Goal: Task Accomplishment & Management: Manage account settings

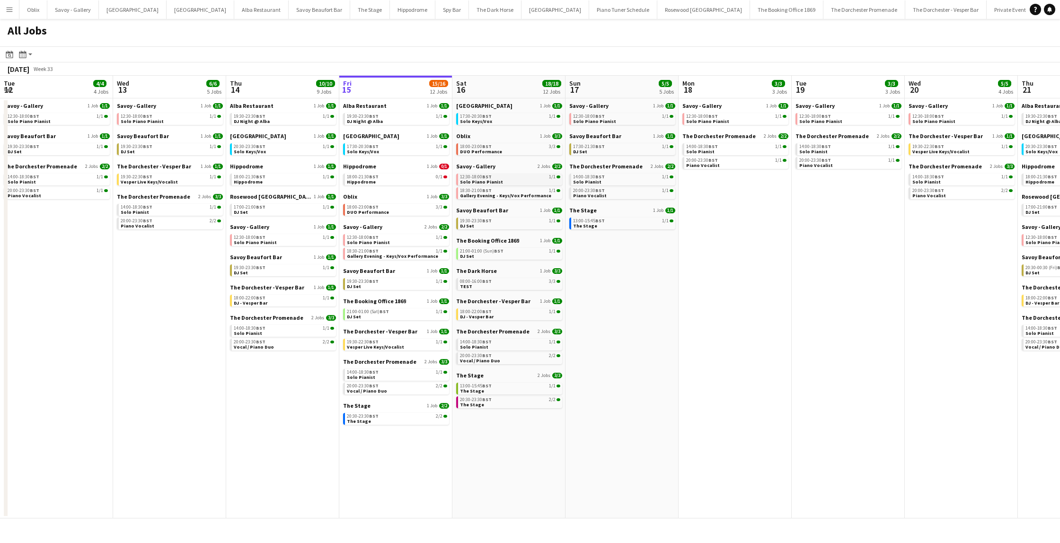
scroll to position [0, 226]
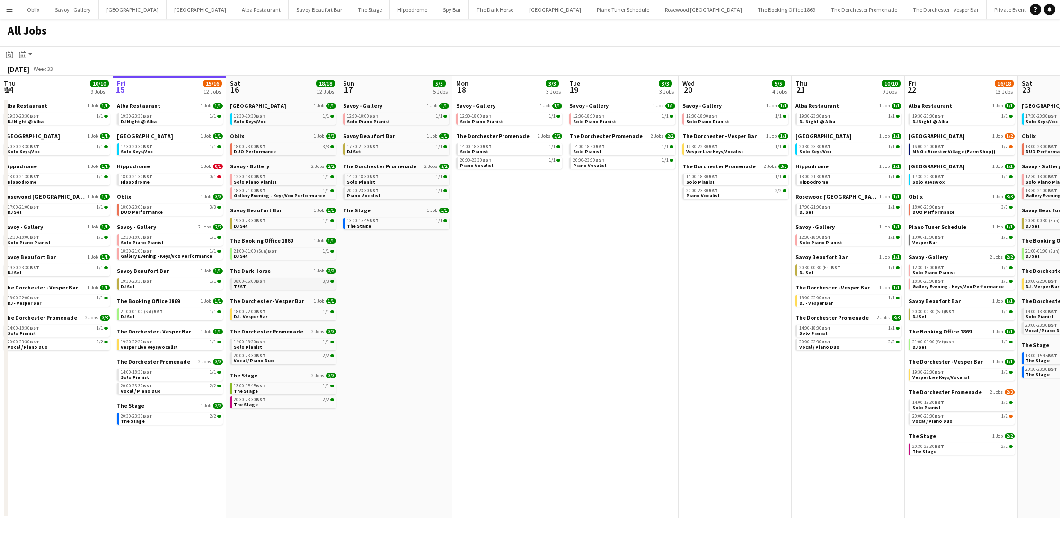
click at [267, 279] on link "08:00-16:00 BST 3/3 TEST" at bounding box center [284, 283] width 100 height 11
click at [175, 287] on link "19:30-23:30 BST 1/1 DJ Set" at bounding box center [171, 283] width 100 height 11
click at [179, 316] on link "21:00-01:00 (Sat) BST 1/1 DJ Set" at bounding box center [171, 314] width 100 height 11
click at [154, 344] on span "Vesper Live Keys/Vocalist" at bounding box center [149, 347] width 57 height 6
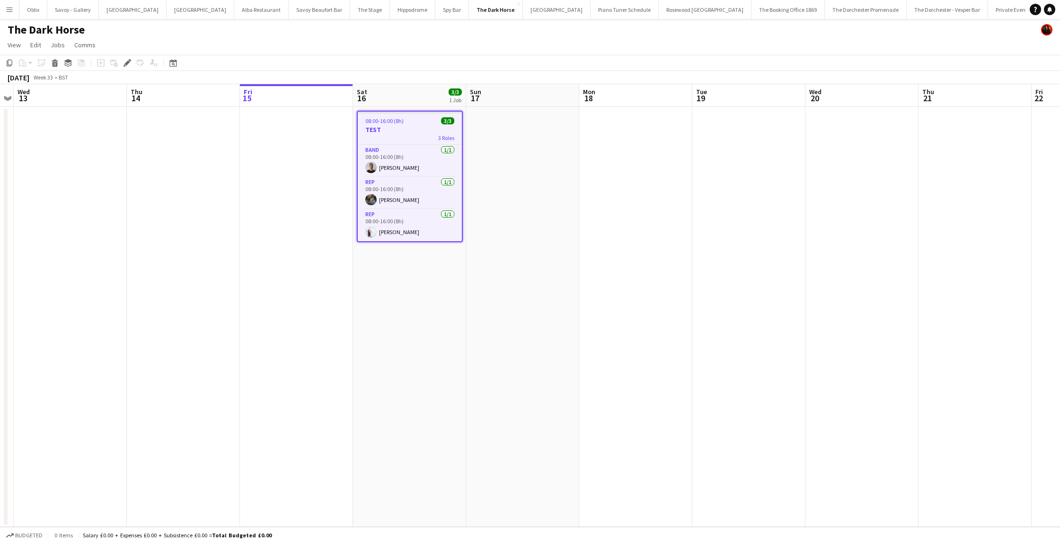
click at [397, 133] on h3 "TEST" at bounding box center [410, 129] width 104 height 9
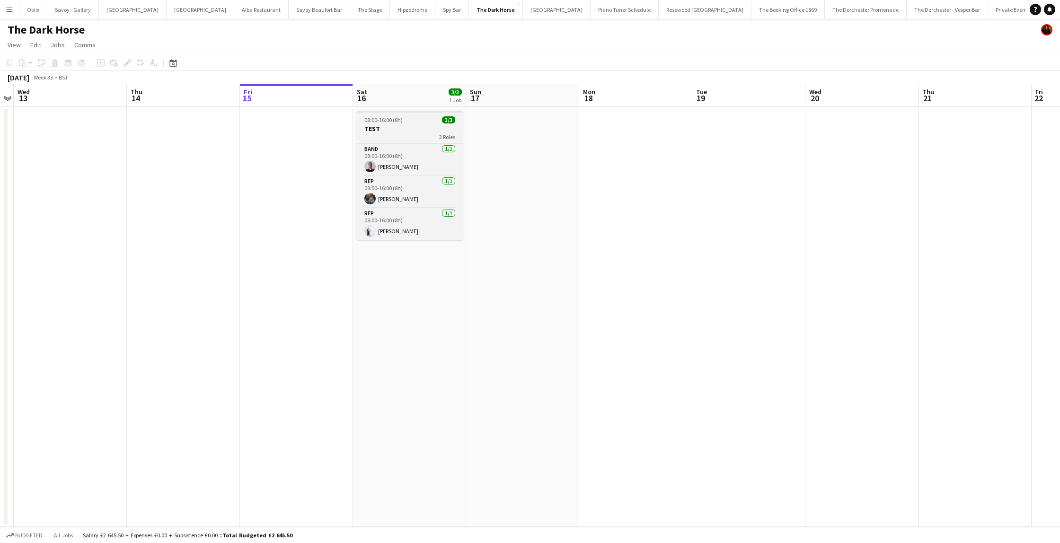
click at [398, 129] on h3 "TEST" at bounding box center [410, 129] width 106 height 9
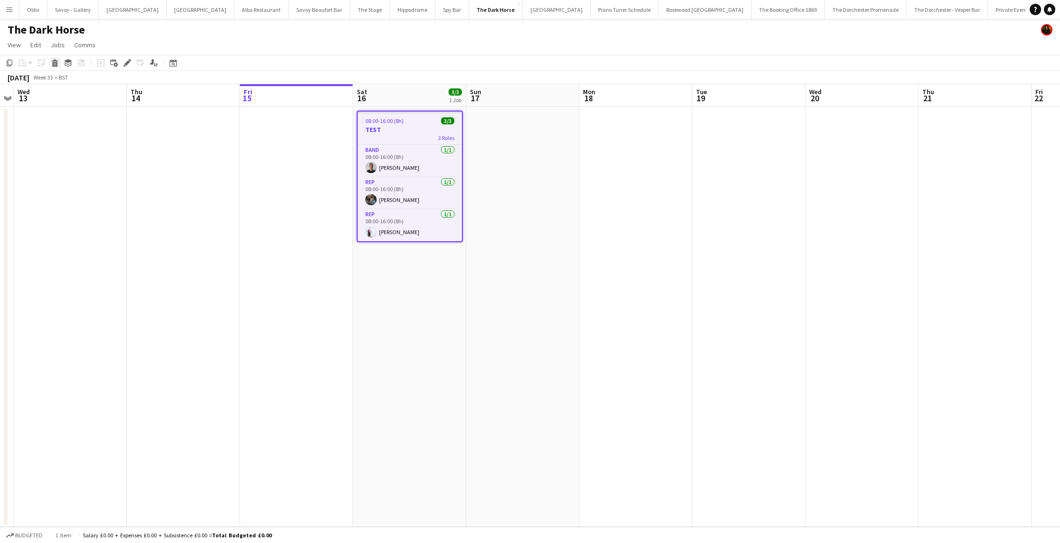
click at [58, 65] on icon "Delete" at bounding box center [55, 63] width 8 height 8
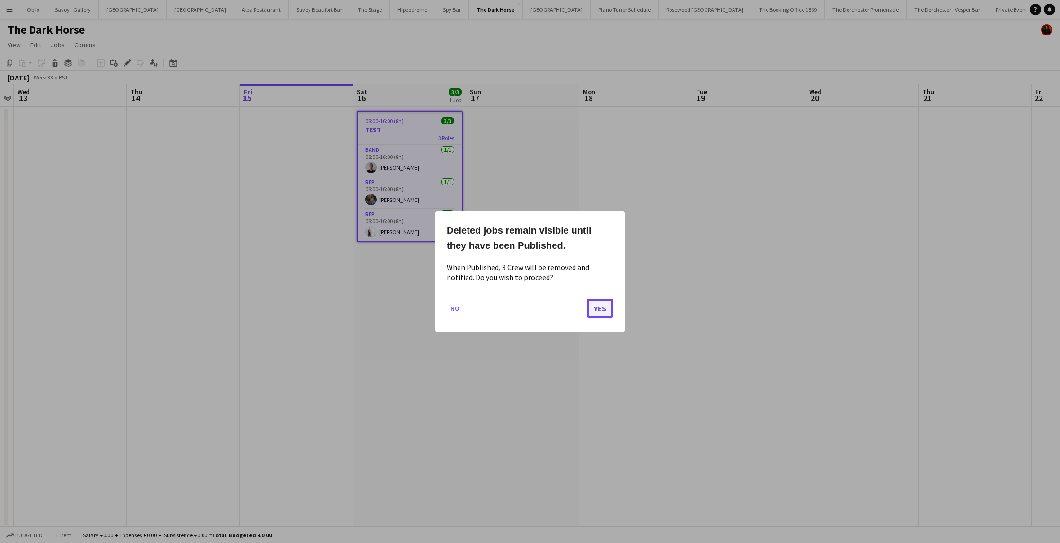
click at [601, 309] on button "Yes" at bounding box center [600, 308] width 27 height 19
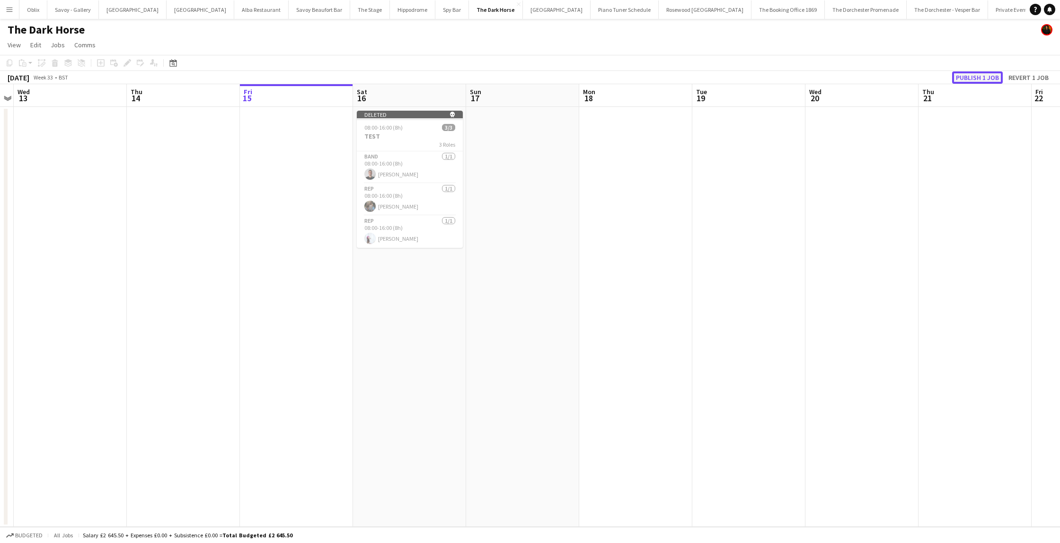
click at [973, 76] on button "Publish 1 job" at bounding box center [978, 77] width 51 height 12
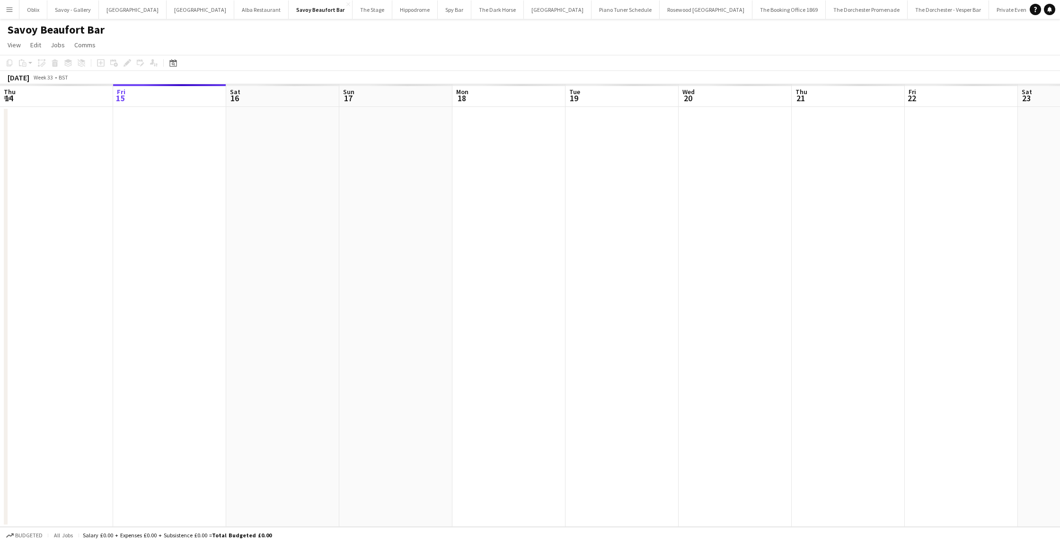
scroll to position [0, 326]
